Goal: Task Accomplishment & Management: Use online tool/utility

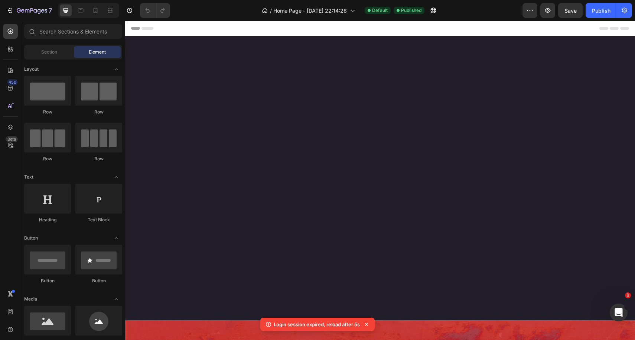
scroll to position [1834, 0]
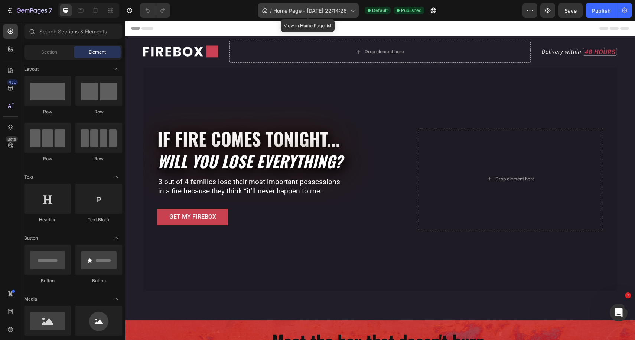
click at [345, 11] on span "Home Page - Jul 18, 22:14:28" at bounding box center [310, 11] width 74 height 8
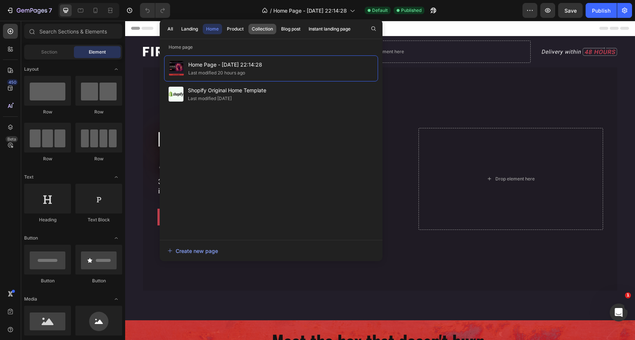
click at [254, 28] on div "Collection" at bounding box center [262, 29] width 21 height 7
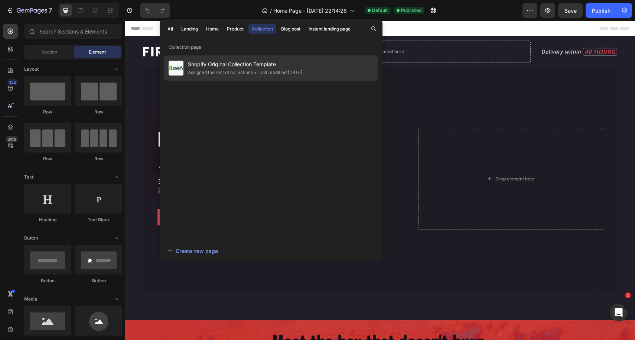
click at [220, 65] on span "Shopify Original Collection Template" at bounding box center [245, 64] width 114 height 9
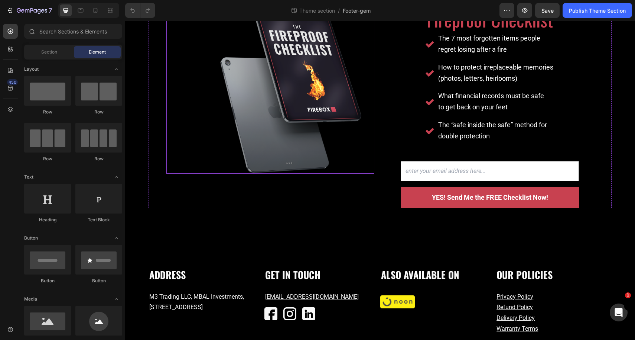
scroll to position [219, 0]
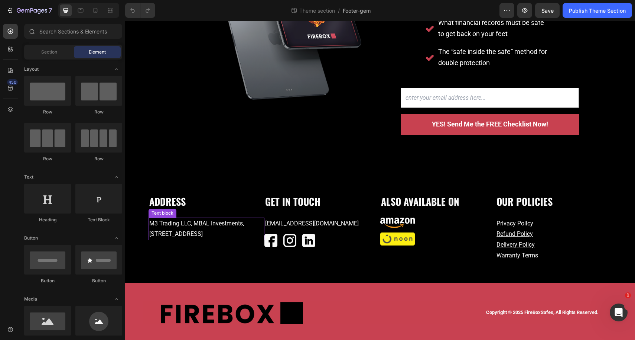
click at [165, 231] on p "M3 Trading LLC, MBAL Investments, 7th Floor, The O14 Tower, Marasi Drive Busine…" at bounding box center [197, 229] width 97 height 22
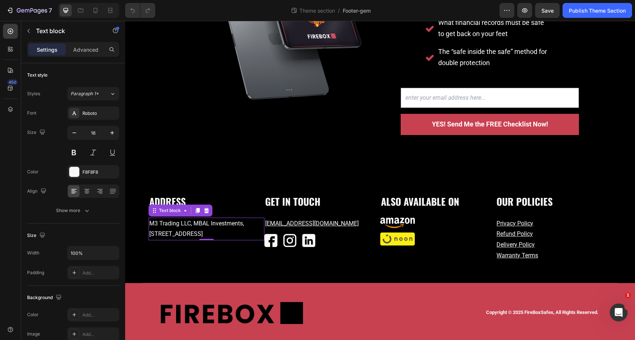
click at [153, 234] on p "M3 Trading LLC, MBAL Investments, 7th Floor, The O14 Tower, Marasi Drive Busine…" at bounding box center [197, 229] width 97 height 22
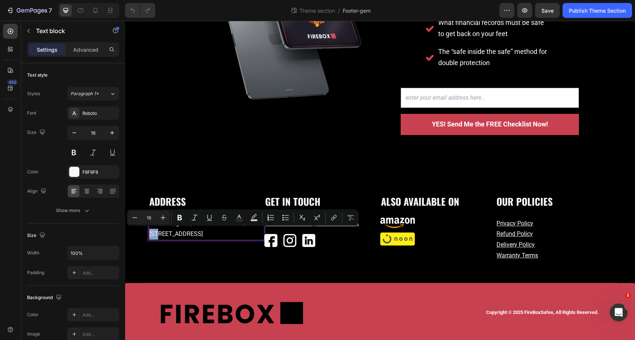
click at [153, 234] on p "M3 Trading LLC, MBAL Investments, 7th Floor, The O14 Tower, Marasi Drive Busine…" at bounding box center [197, 229] width 97 height 22
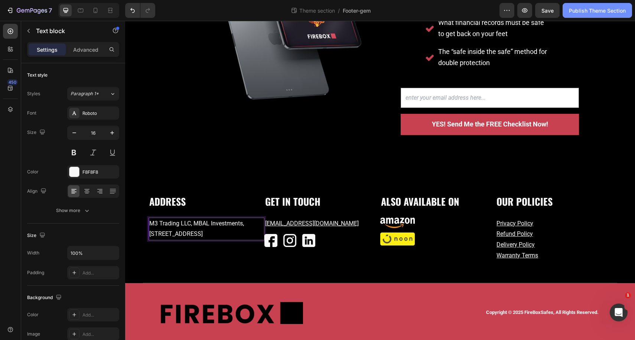
click at [601, 12] on div "Publish Theme Section" at bounding box center [597, 11] width 57 height 8
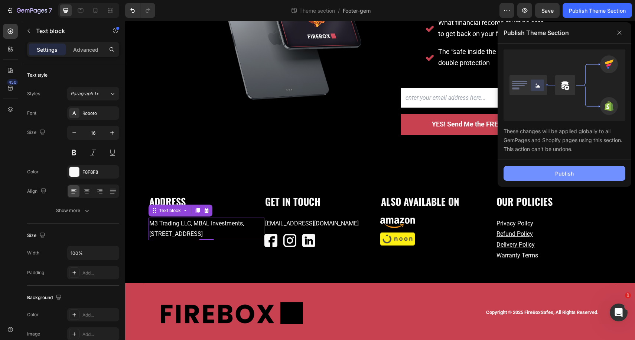
click at [570, 176] on div "Publish" at bounding box center [564, 173] width 19 height 8
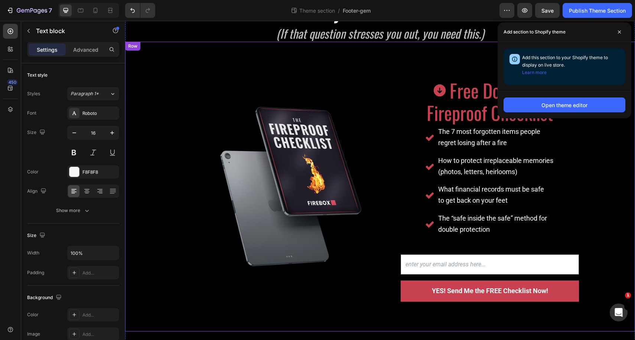
scroll to position [0, 0]
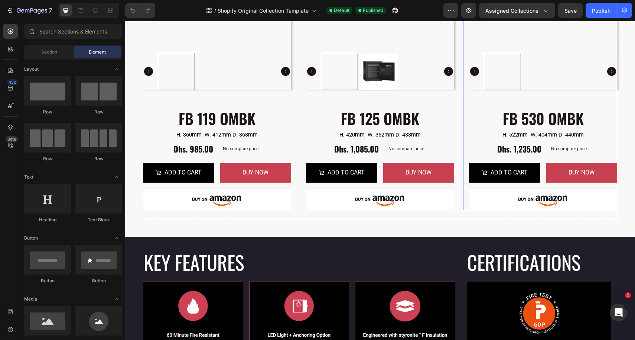
scroll to position [242, 0]
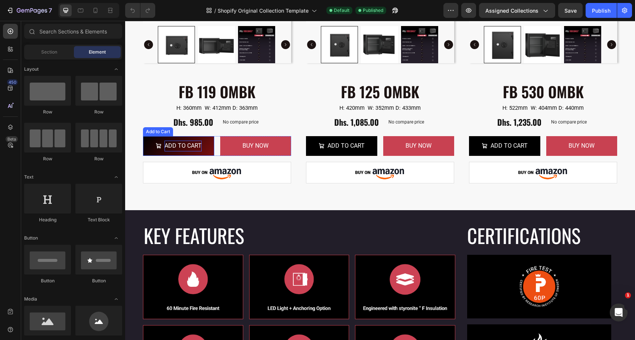
click at [191, 143] on div "ADD TO CART" at bounding box center [183, 145] width 37 height 11
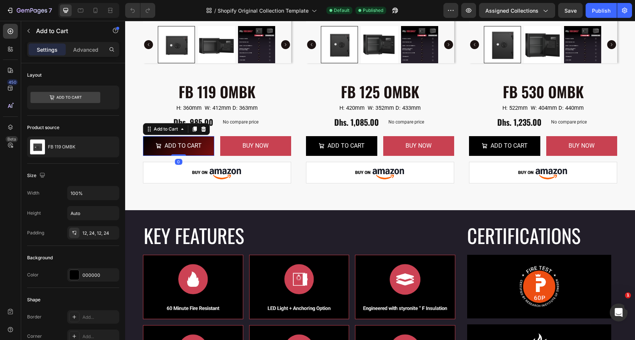
click at [208, 142] on button "ADD TO CART" at bounding box center [178, 146] width 71 height 20
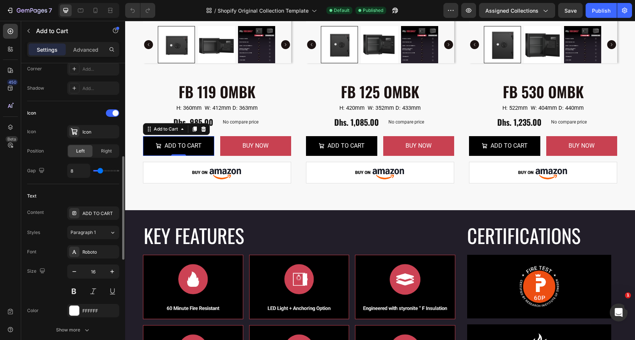
scroll to position [262, 0]
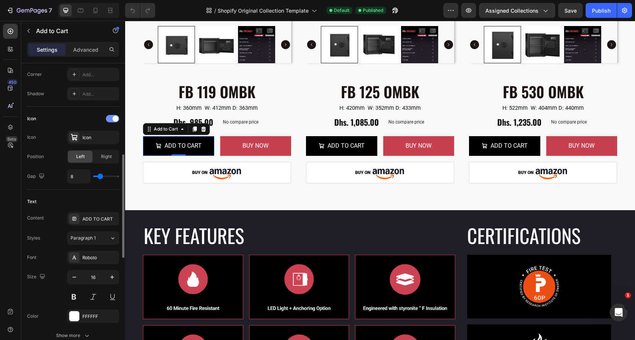
click at [110, 117] on div at bounding box center [112, 118] width 13 height 7
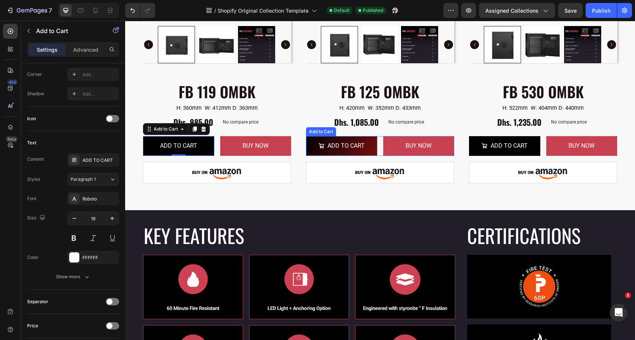
click at [369, 147] on button "ADD TO CART" at bounding box center [341, 146] width 71 height 20
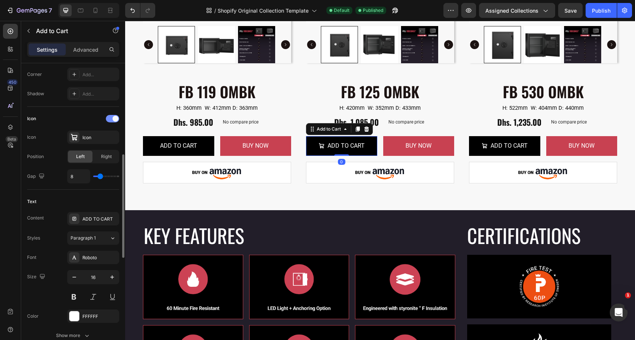
click at [109, 119] on div at bounding box center [112, 118] width 13 height 7
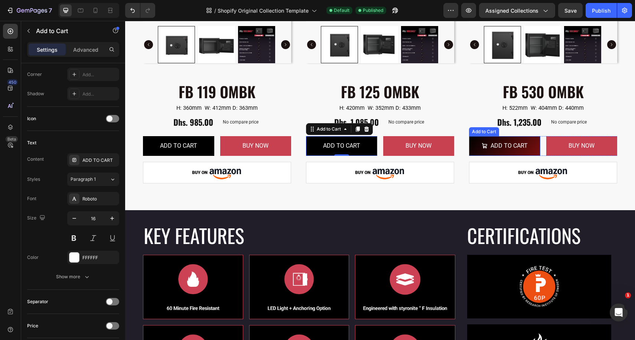
click at [530, 150] on button "ADD TO CART" at bounding box center [504, 146] width 71 height 20
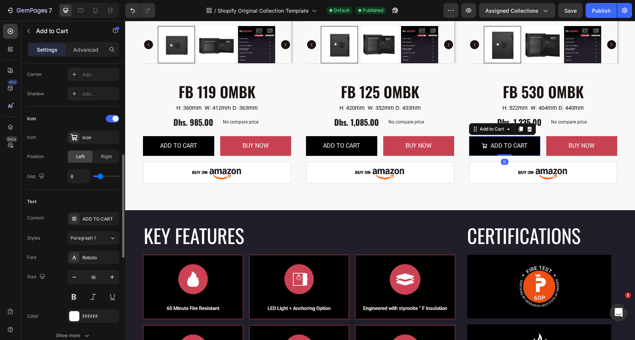
click at [107, 122] on div "Icon" at bounding box center [73, 119] width 92 height 12
click at [111, 117] on div at bounding box center [112, 118] width 13 height 7
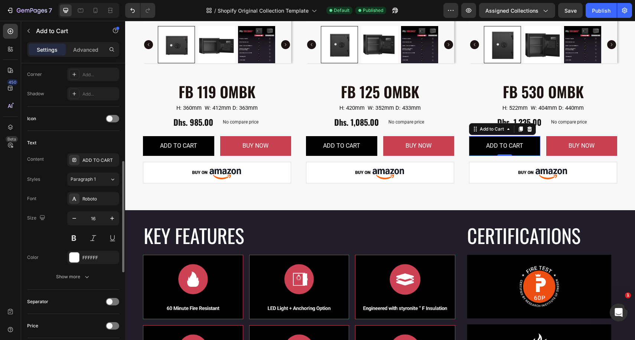
click at [72, 119] on div "Icon" at bounding box center [73, 119] width 92 height 12
click at [601, 9] on div "Publish" at bounding box center [601, 11] width 19 height 8
click at [599, 4] on button "Publish" at bounding box center [601, 10] width 31 height 15
click at [605, 11] on div "Publish" at bounding box center [601, 11] width 19 height 8
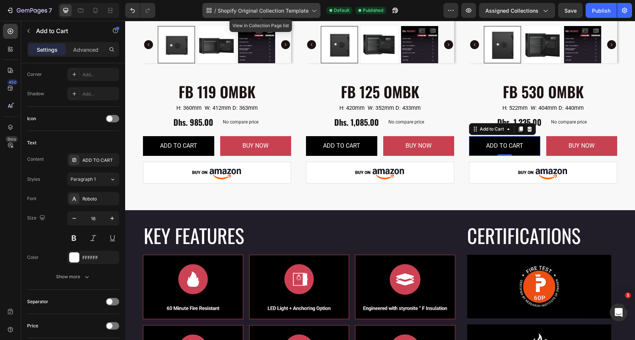
click at [296, 9] on span "Shopify Original Collection Template" at bounding box center [263, 11] width 91 height 8
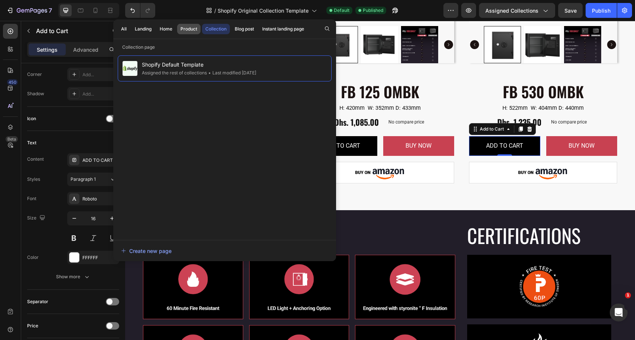
click at [183, 28] on div "Product" at bounding box center [189, 29] width 17 height 7
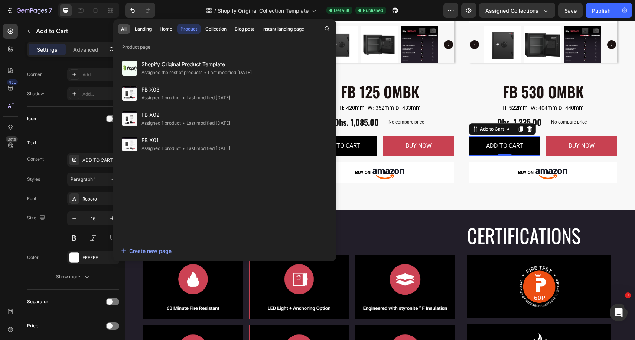
click at [126, 28] on div "All" at bounding box center [124, 29] width 6 height 7
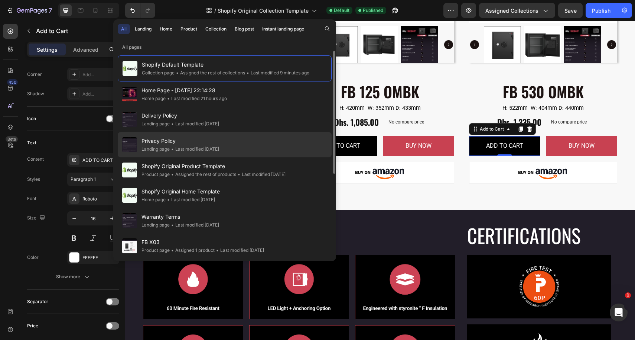
click at [169, 140] on span "Privacy Policy" at bounding box center [181, 140] width 78 height 9
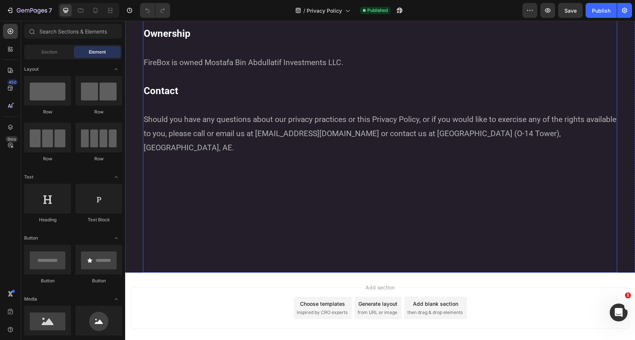
scroll to position [2766, 0]
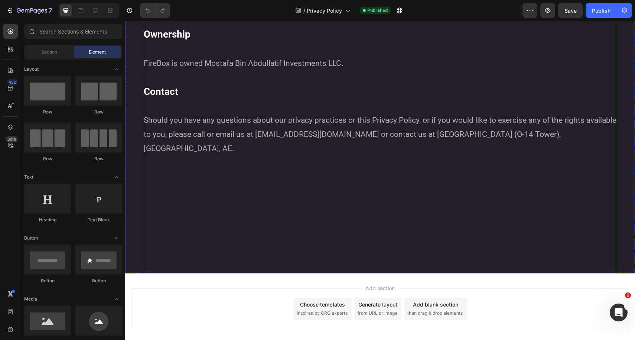
click at [338, 130] on p "Should you have any questions about our privacy practices or this Privacy Polic…" at bounding box center [380, 176] width 473 height 126
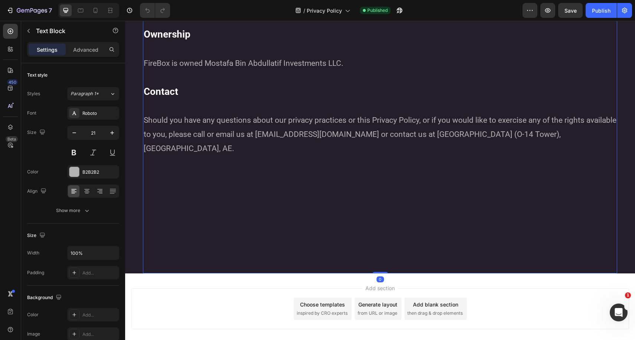
click at [350, 131] on p "Should you have any questions about our privacy practices or this Privacy Polic…" at bounding box center [380, 176] width 473 height 126
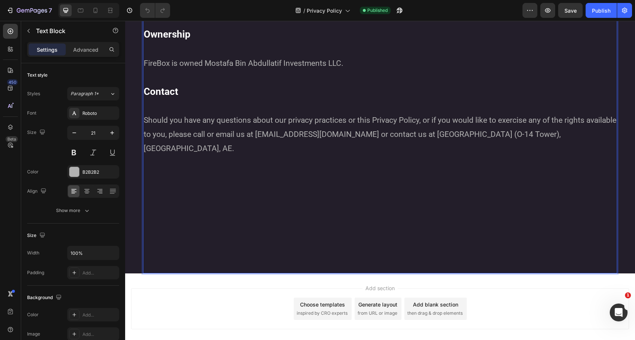
click at [350, 131] on p "Should you have any questions about our privacy practices or this Privacy Polic…" at bounding box center [380, 176] width 473 height 126
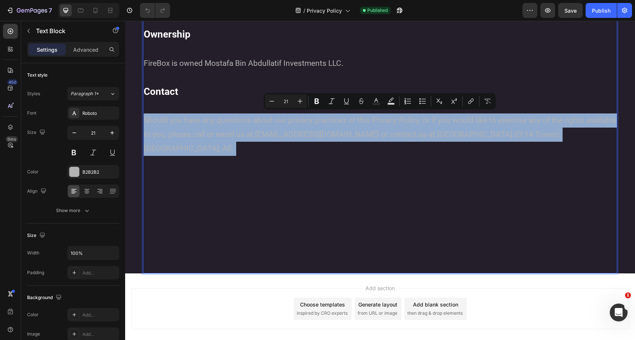
click at [357, 133] on p "Should you have any questions about our privacy practices or this Privacy Polic…" at bounding box center [380, 176] width 473 height 126
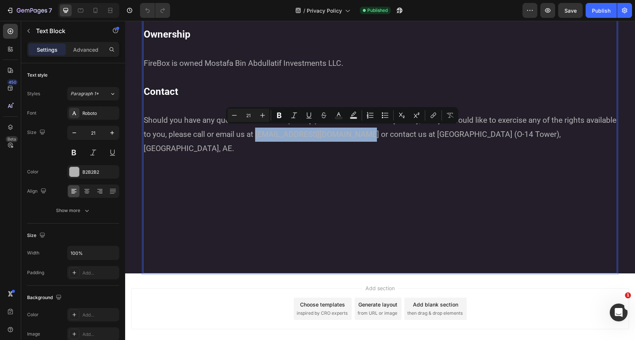
drag, startPoint x: 395, startPoint y: 132, endPoint x: 289, endPoint y: 130, distance: 105.9
click at [289, 130] on p "Should you have any questions about our privacy practices or this Privacy Polic…" at bounding box center [380, 176] width 473 height 126
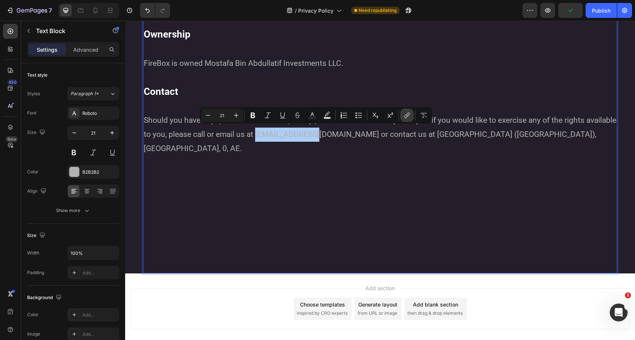
click at [409, 121] on button "link" at bounding box center [406, 114] width 13 height 13
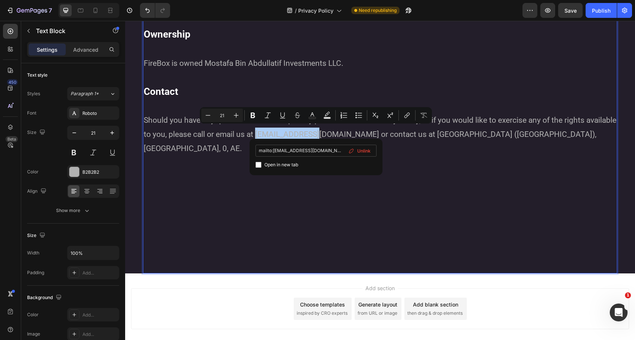
type input "mailto:[EMAIL_ADDRESS][DOMAIN_NAME]"
click at [330, 150] on input "mailto:[EMAIL_ADDRESS][DOMAIN_NAME]" at bounding box center [316, 151] width 121 height 12
click at [298, 149] on input "mailto:[EMAIL_ADDRESS][DOMAIN_NAME]" at bounding box center [316, 151] width 121 height 12
type input "mailto:[EMAIL_ADDRESS][DOMAIN_NAME]"
click at [401, 182] on p "Should you have any questions about our privacy practices or this Privacy Polic…" at bounding box center [380, 176] width 473 height 126
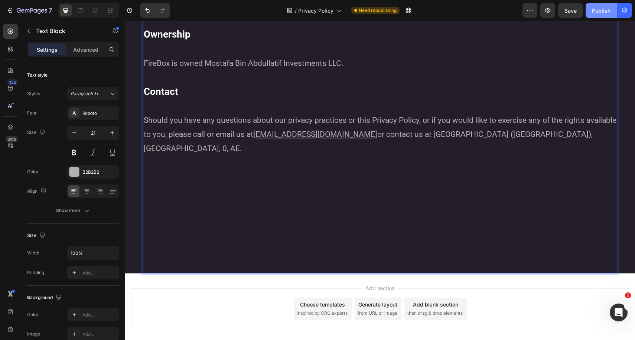
click at [606, 12] on div "Publish" at bounding box center [601, 11] width 19 height 8
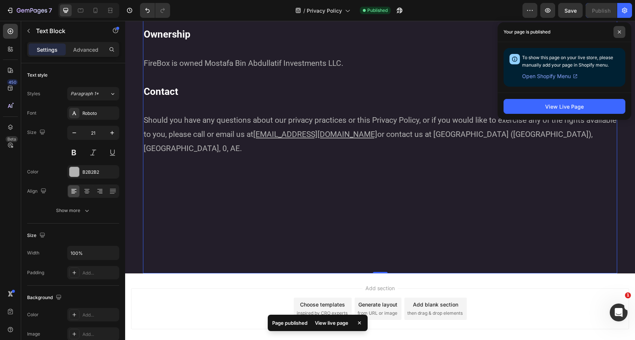
click at [619, 31] on icon at bounding box center [620, 32] width 4 height 4
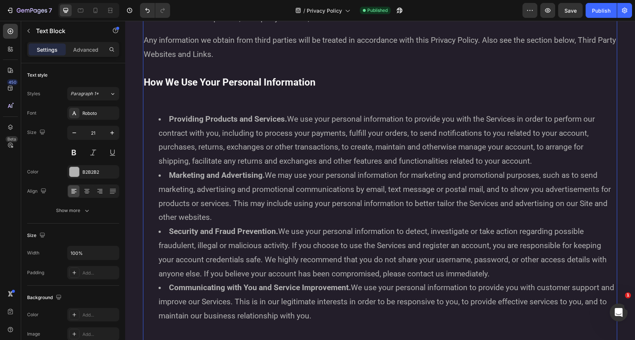
scroll to position [855, 0]
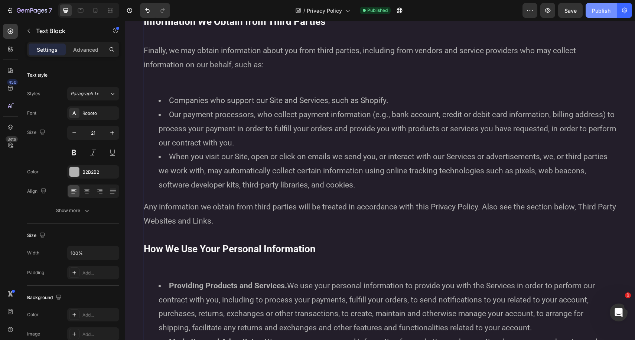
click at [602, 17] on button "Publish" at bounding box center [601, 10] width 31 height 15
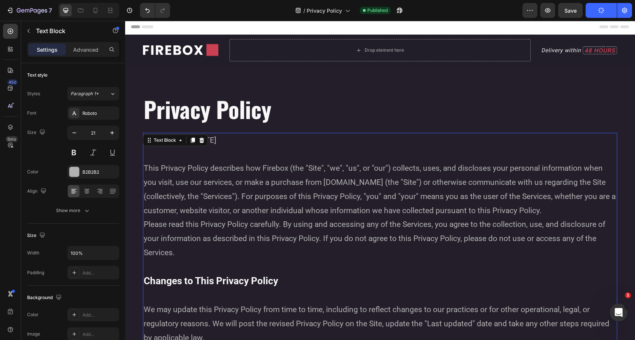
scroll to position [0, 0]
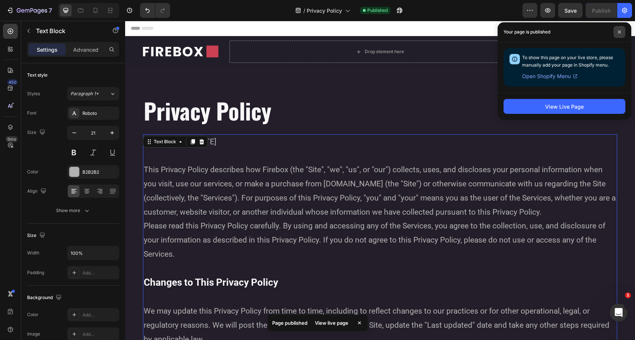
click at [615, 28] on span at bounding box center [620, 32] width 12 height 12
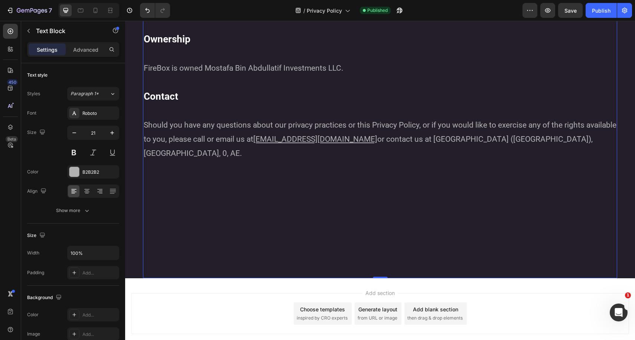
scroll to position [2789, 0]
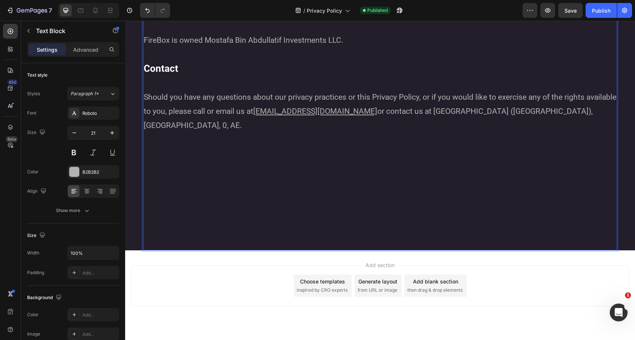
click at [561, 110] on p "Should you have any questions about our privacy practices or this Privacy Polic…" at bounding box center [380, 153] width 473 height 126
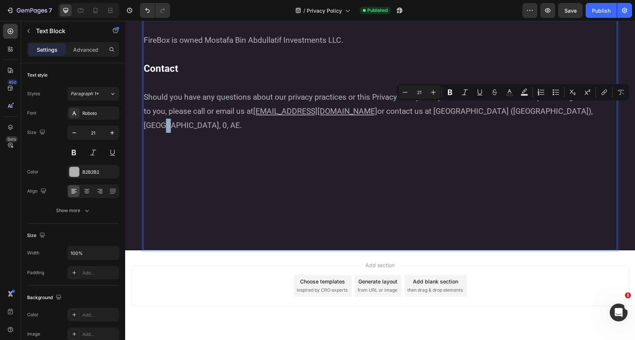
click at [584, 110] on p "Should you have any questions about our privacy practices or this Privacy Polic…" at bounding box center [380, 153] width 473 height 126
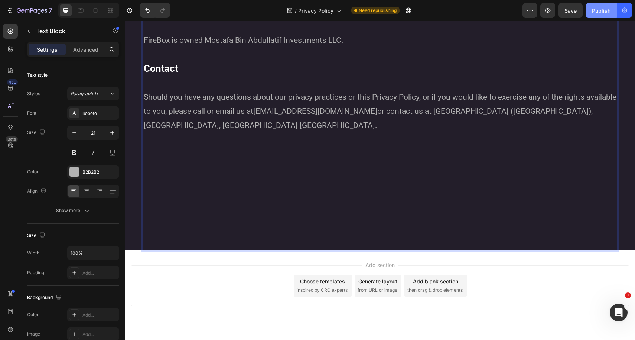
click at [600, 10] on div "Publish" at bounding box center [601, 11] width 19 height 8
